Goal: Browse casually: Explore the website without a specific task or goal

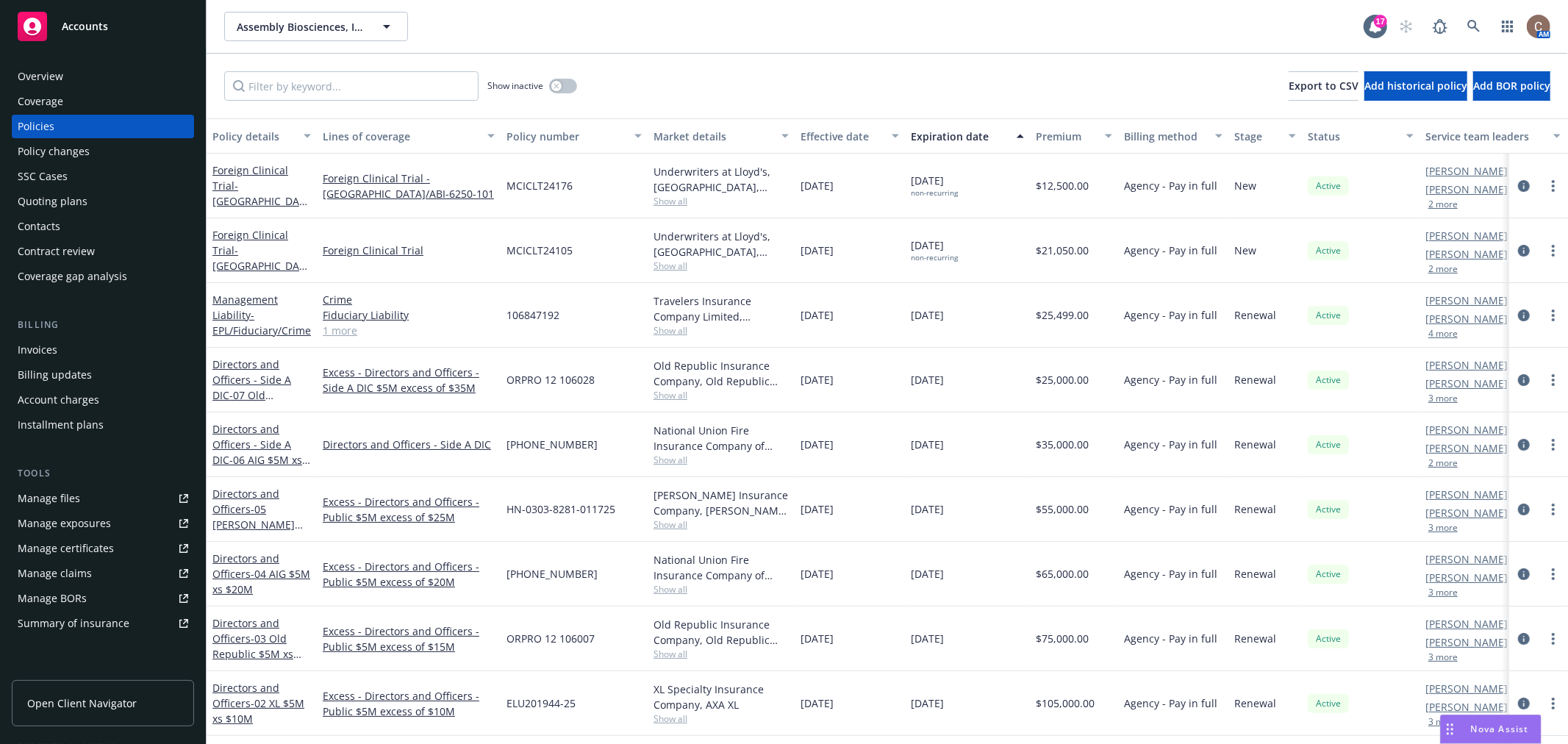
scroll to position [52, 0]
